Goal: Transaction & Acquisition: Book appointment/travel/reservation

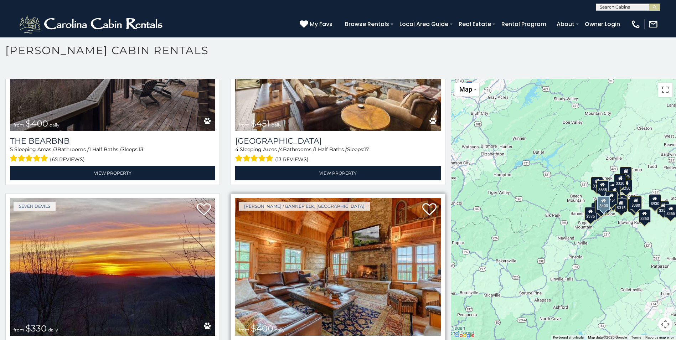
scroll to position [962, 0]
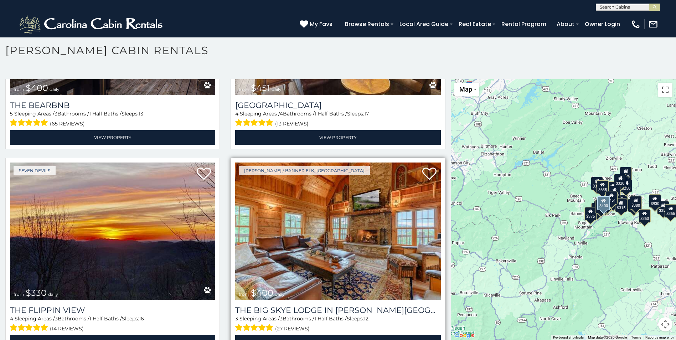
click at [377, 244] on img at bounding box center [337, 231] width 205 height 138
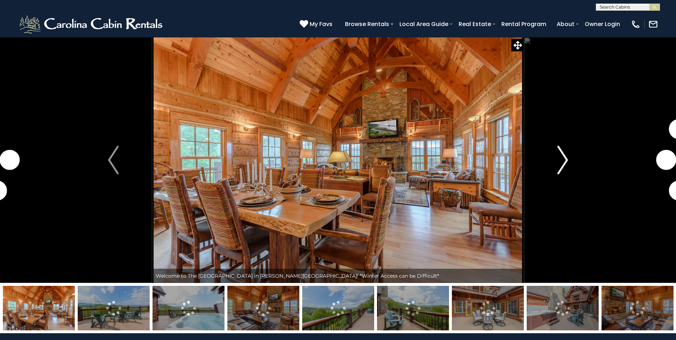
click at [561, 162] on img "Next" at bounding box center [562, 160] width 11 height 29
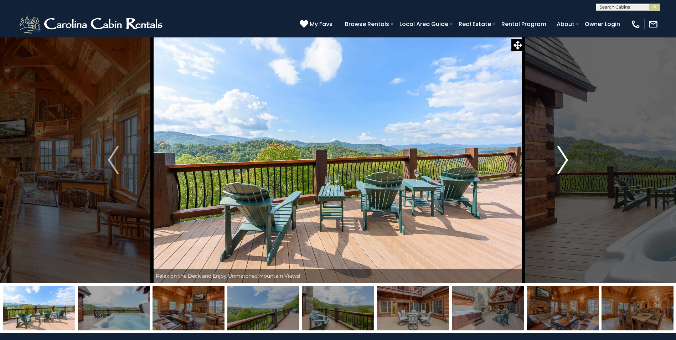
click at [564, 160] on img "Next" at bounding box center [562, 160] width 11 height 29
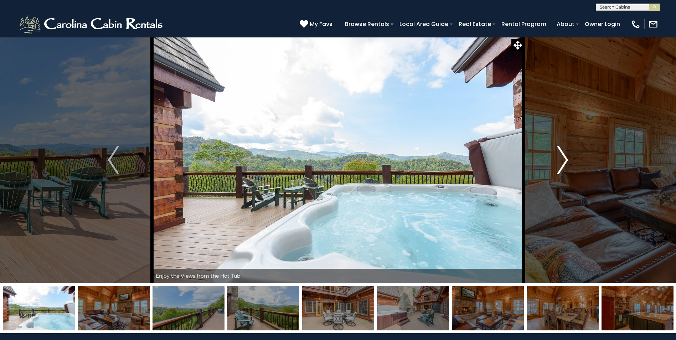
click at [564, 160] on img "Next" at bounding box center [562, 160] width 11 height 29
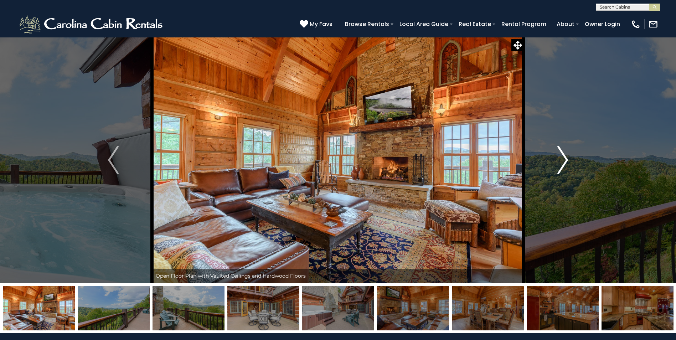
click at [564, 160] on img "Next" at bounding box center [562, 160] width 11 height 29
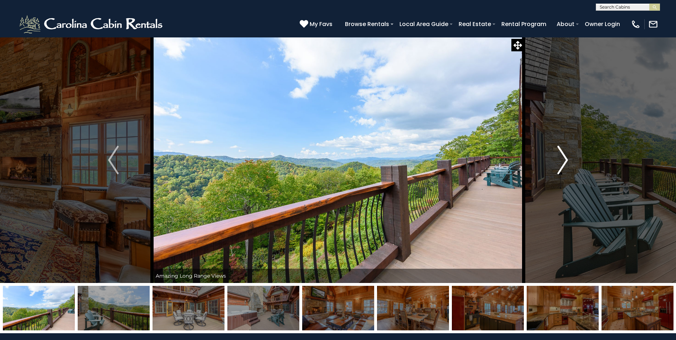
click at [564, 160] on img "Next" at bounding box center [562, 160] width 11 height 29
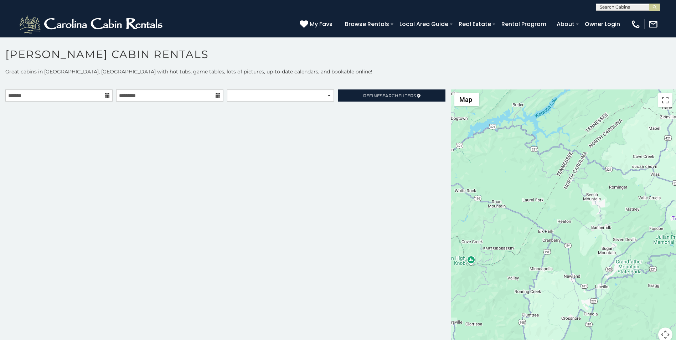
scroll to position [4, 0]
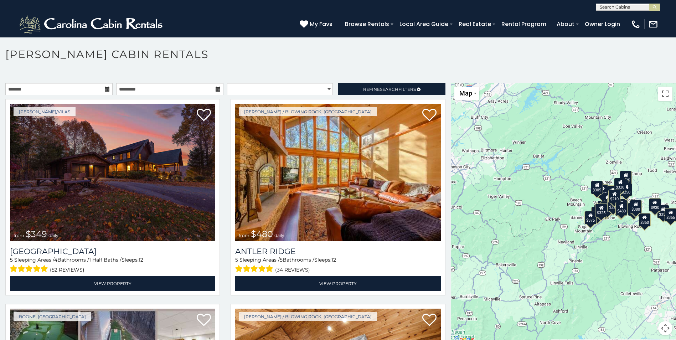
click at [546, 205] on div "$349 $480 $525 $315 $355 $635 $675 $930 $400 $451 $330 $400 $485 $460 $395 $695…" at bounding box center [563, 213] width 225 height 261
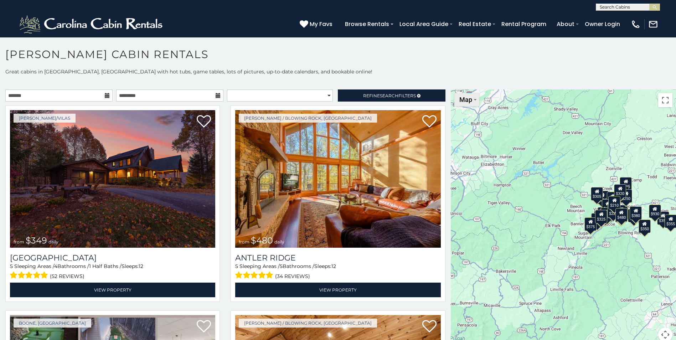
click at [473, 98] on button "Map" at bounding box center [466, 99] width 25 height 13
drag, startPoint x: 514, startPoint y: 215, endPoint x: 519, endPoint y: 215, distance: 4.6
click at [515, 215] on div "$349 $480 $525 $315 $355 $635 $675 $930 $400 $451 $330 $400 $485 $460 $395 $695…" at bounding box center [563, 219] width 225 height 261
click at [600, 273] on div "$349 $480 $525 $315 $355 $635 $675 $930 $400 $451 $330 $400 $485 $460 $395 $695…" at bounding box center [563, 219] width 225 height 261
click at [661, 334] on button "Map camera controls" at bounding box center [665, 334] width 14 height 14
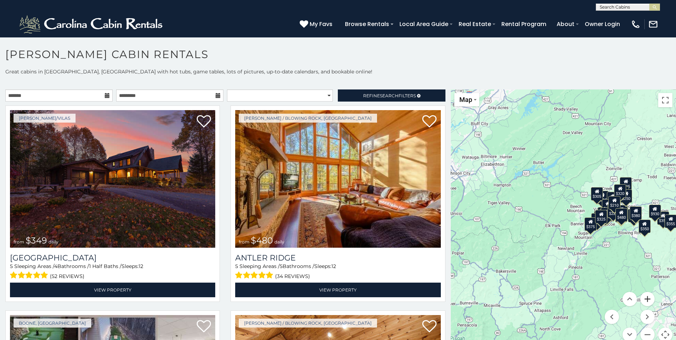
click at [643, 296] on button "Zoom in" at bounding box center [647, 299] width 14 height 14
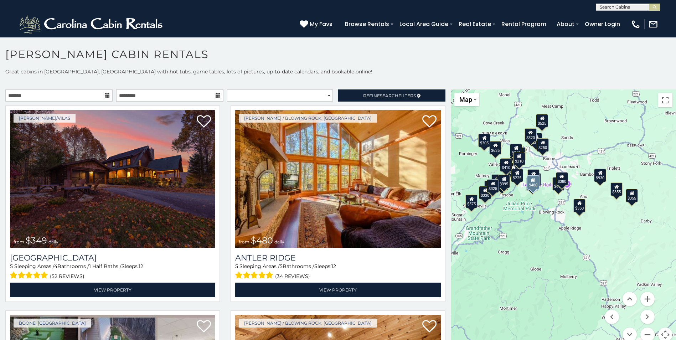
drag, startPoint x: 587, startPoint y: 215, endPoint x: 440, endPoint y: 181, distance: 149.9
click at [440, 89] on main "**********" at bounding box center [338, 89] width 676 height 0
click at [645, 302] on button "Zoom in" at bounding box center [647, 299] width 14 height 14
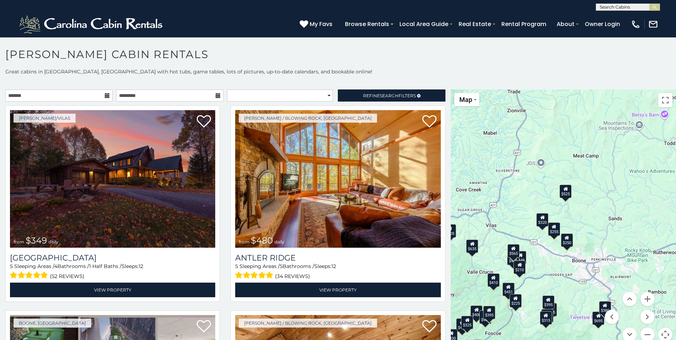
drag, startPoint x: 539, startPoint y: 181, endPoint x: 586, endPoint y: 336, distance: 162.0
click at [584, 340] on html "**********" at bounding box center [338, 172] width 676 height 344
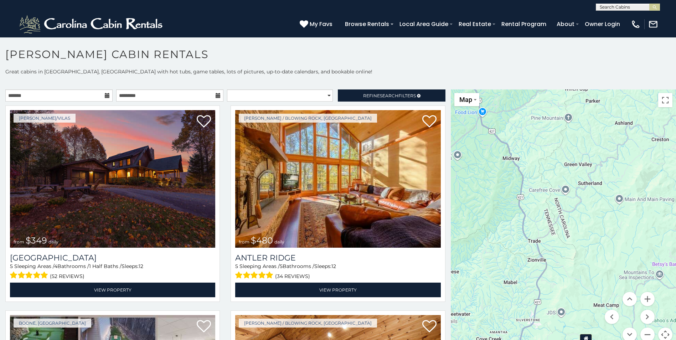
drag, startPoint x: 573, startPoint y: 155, endPoint x: 596, endPoint y: 241, distance: 88.5
click at [593, 304] on div "$349 $480 $525 $315 $355 $635 $675 $930 $400 $451 $330 $400 $485 $460 $395 $695…" at bounding box center [563, 219] width 225 height 261
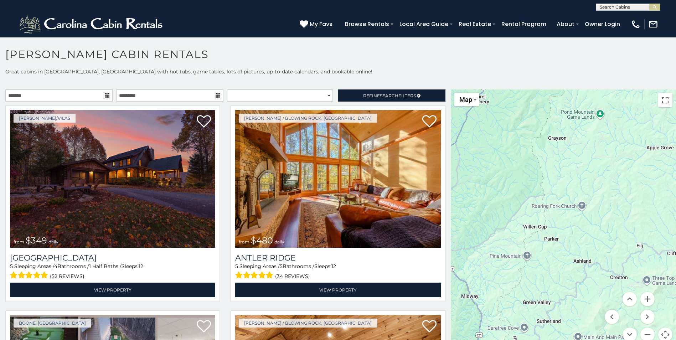
drag, startPoint x: 606, startPoint y: 173, endPoint x: 563, endPoint y: 341, distance: 172.9
click at [563, 340] on html "**********" at bounding box center [338, 172] width 676 height 344
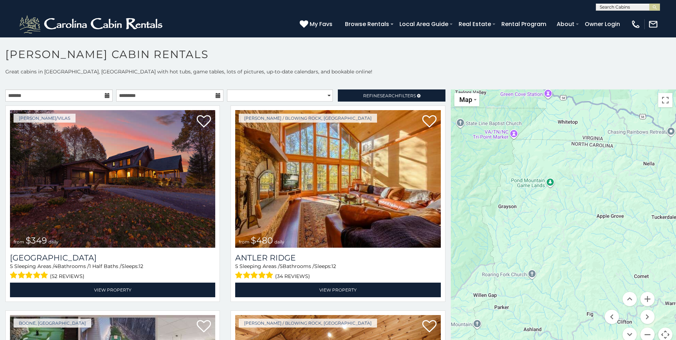
drag, startPoint x: 585, startPoint y: 209, endPoint x: 536, endPoint y: 278, distance: 85.2
click at [536, 278] on div "$349 $480 $525 $315 $355 $635 $675 $930 $400 $451 $330 $400 $485 $460 $395 $695…" at bounding box center [563, 219] width 225 height 261
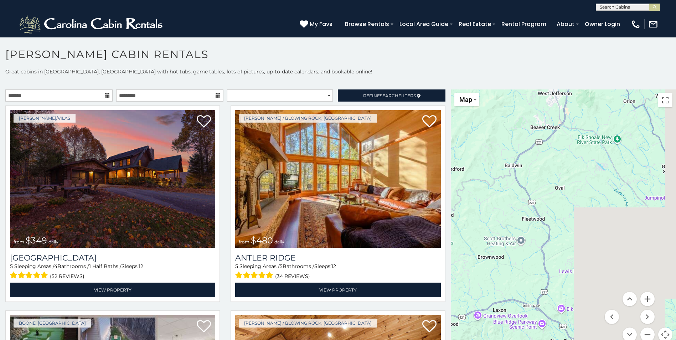
drag, startPoint x: 542, startPoint y: 229, endPoint x: 412, endPoint y: 6, distance: 258.3
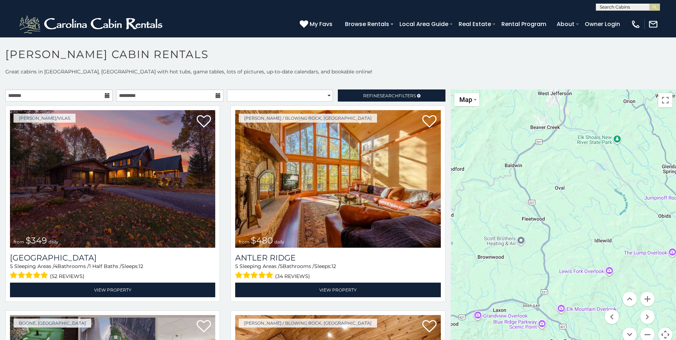
click at [412, 37] on body "**********" at bounding box center [338, 190] width 676 height 307
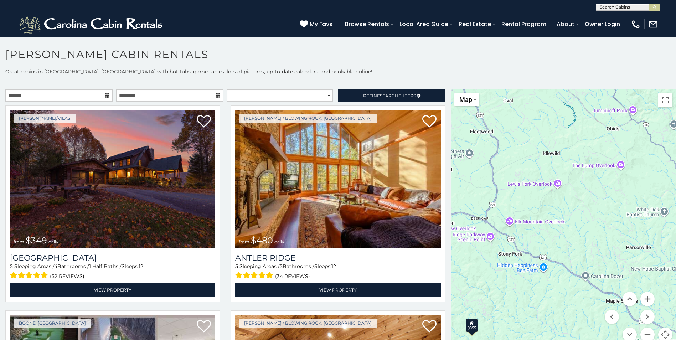
drag, startPoint x: 601, startPoint y: 203, endPoint x: 572, endPoint y: 138, distance: 71.9
click at [570, 137] on div "$349 $480 $525 $315 $355 $635 $675 $930 $400 $451 $330 $400 $485 $460 $395 $695…" at bounding box center [563, 219] width 225 height 261
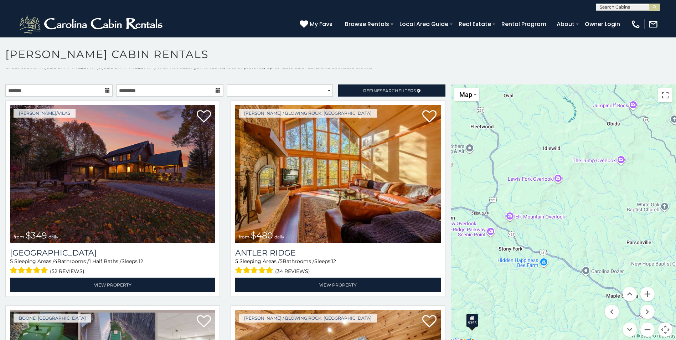
scroll to position [6, 0]
